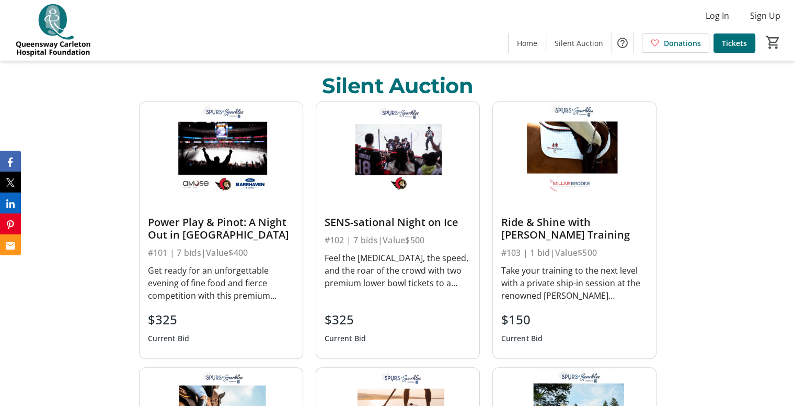
scroll to position [366, 0]
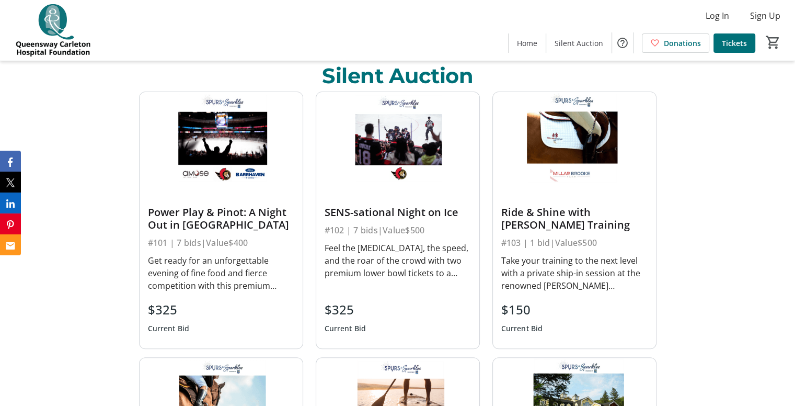
click at [400, 271] on div "Feel the [MEDICAL_DATA], the speed, and the roar of the crowd with two premium …" at bounding box center [398, 261] width 146 height 38
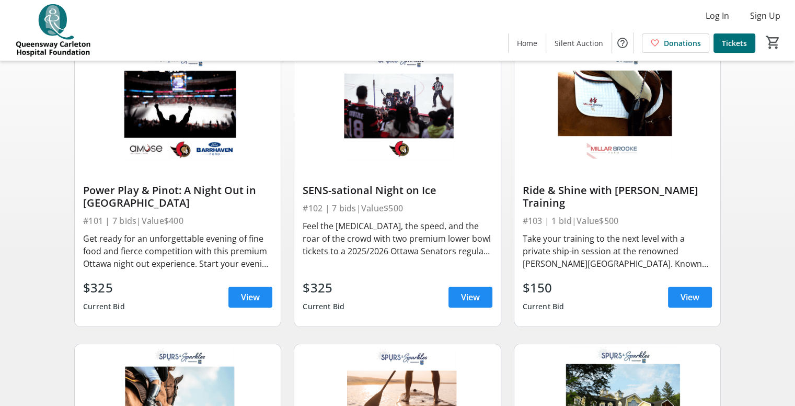
scroll to position [157, 0]
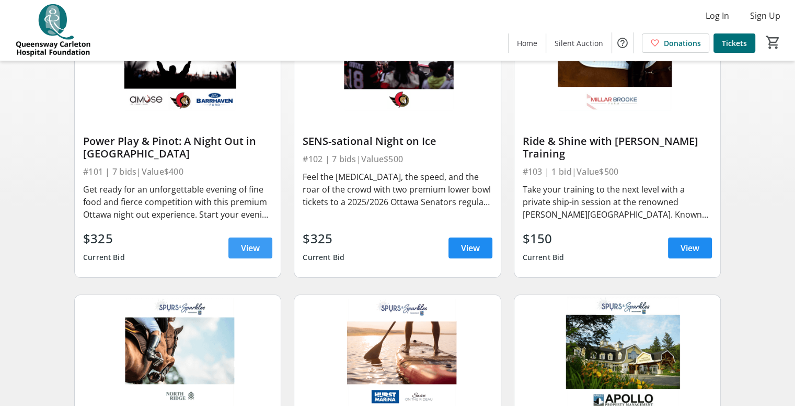
click at [254, 250] on span "View" at bounding box center [250, 248] width 19 height 13
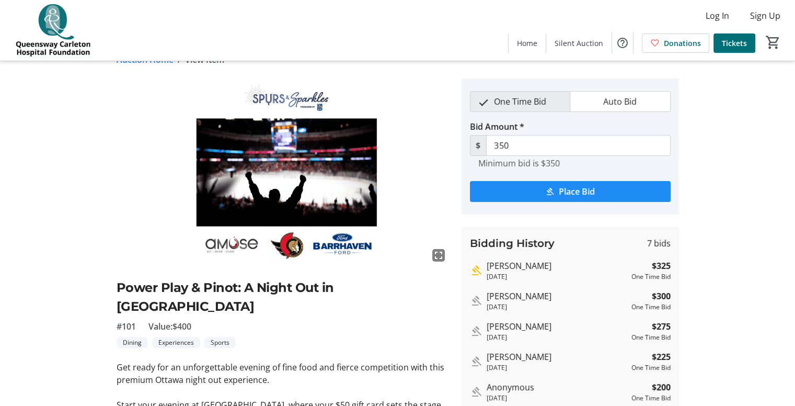
scroll to position [4, 0]
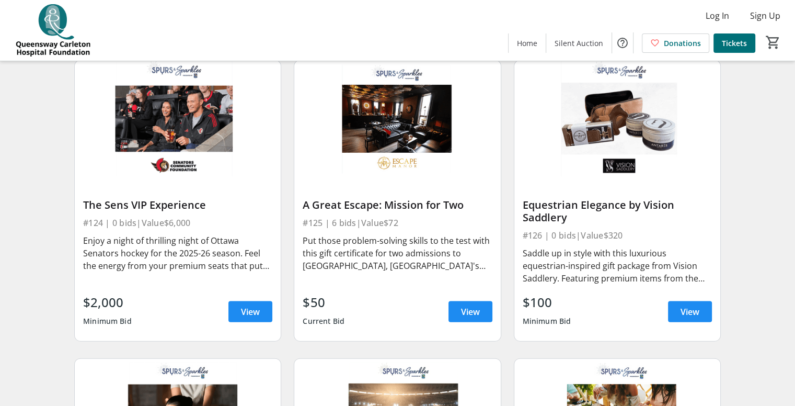
scroll to position [2196, 0]
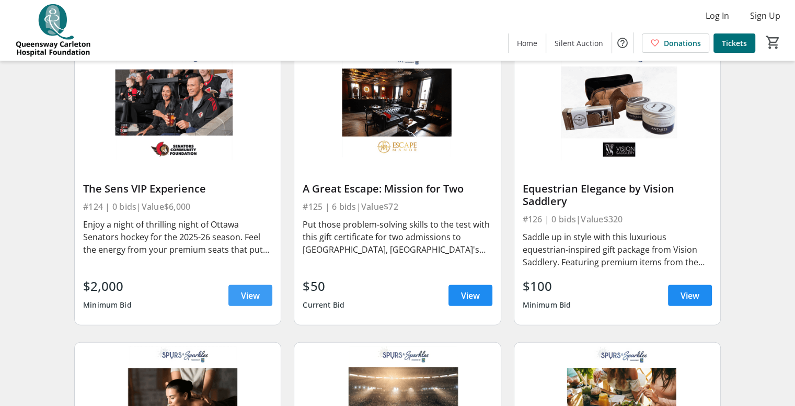
click at [251, 302] on span "View" at bounding box center [250, 295] width 19 height 13
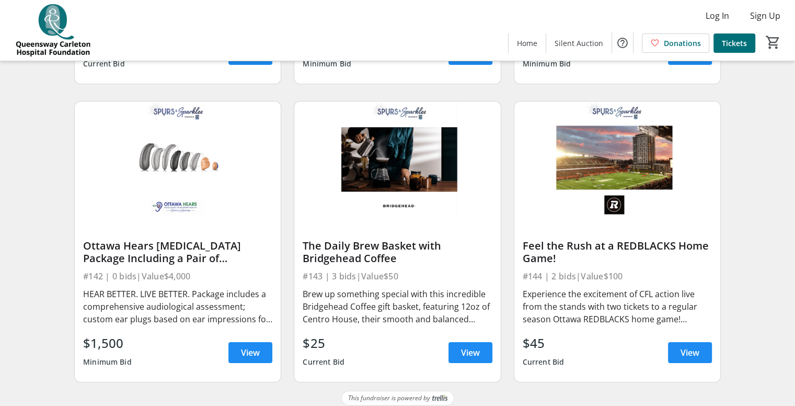
scroll to position [3929, 0]
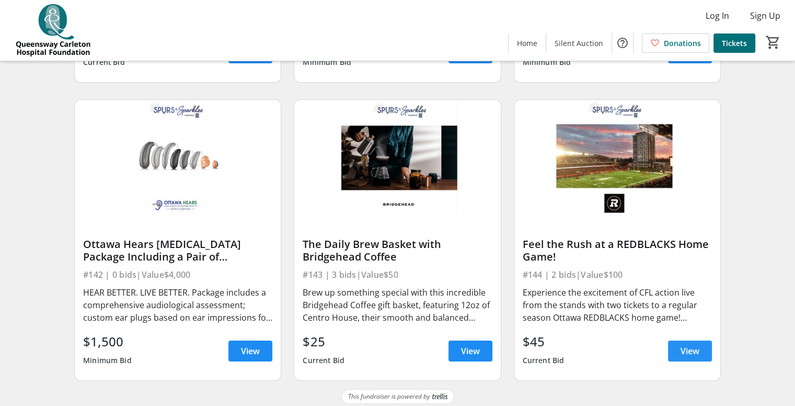
click at [682, 345] on span "View" at bounding box center [690, 351] width 19 height 13
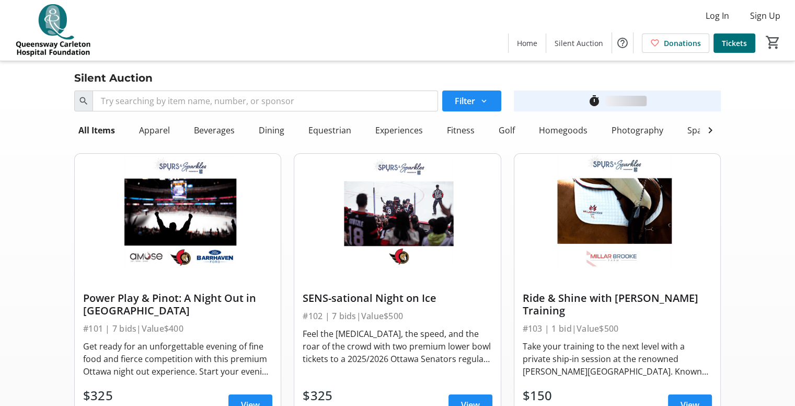
scroll to position [3929, 0]
